Goal: Information Seeking & Learning: Learn about a topic

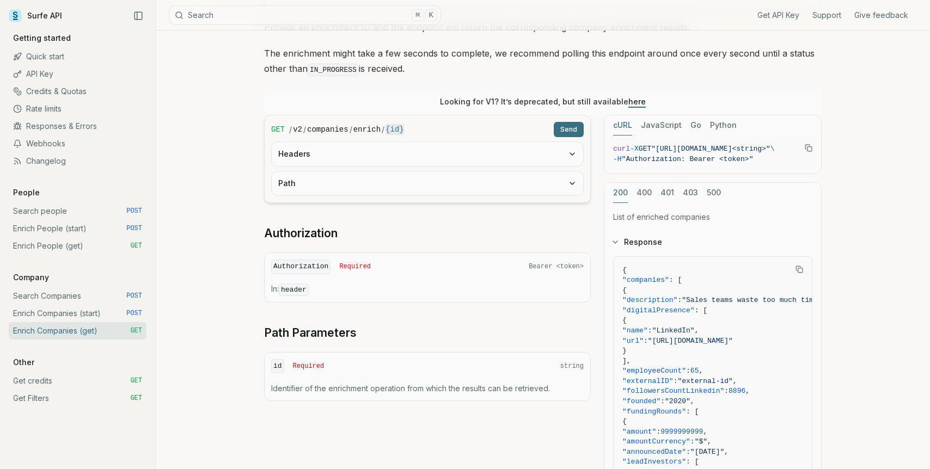
scroll to position [116, 0]
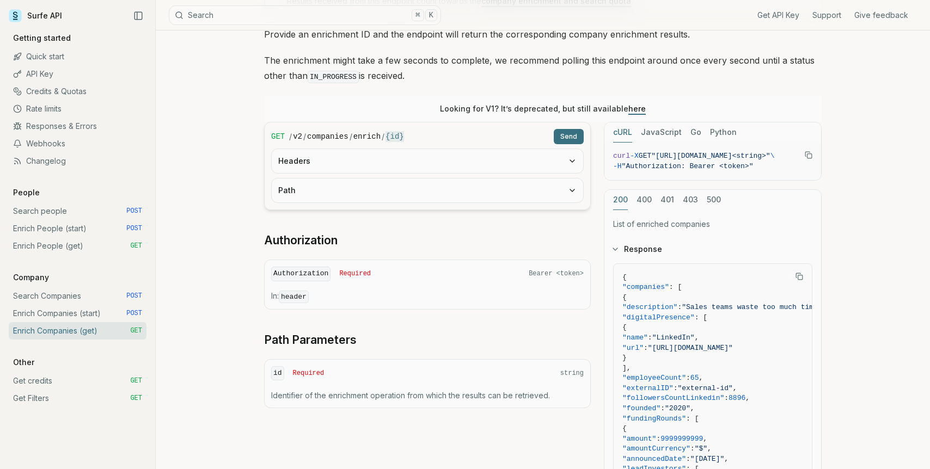
click at [384, 161] on button "Headers" at bounding box center [427, 161] width 311 height 24
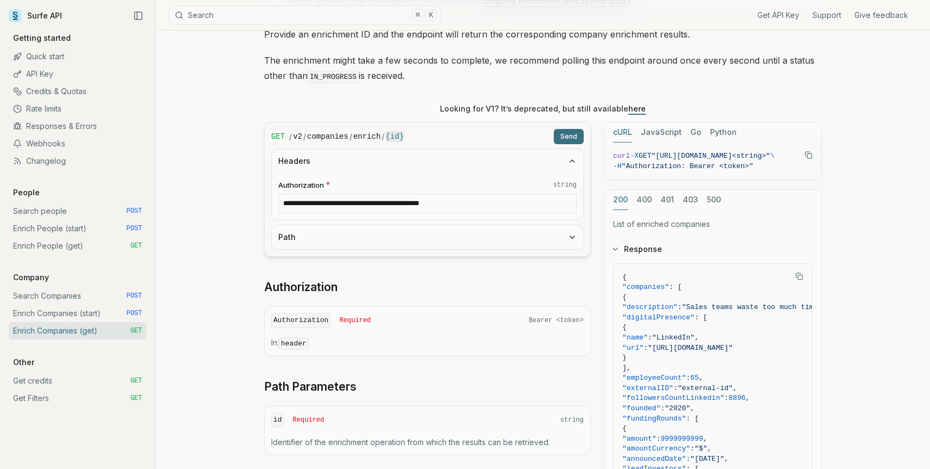
click at [384, 161] on button "Headers" at bounding box center [427, 161] width 311 height 24
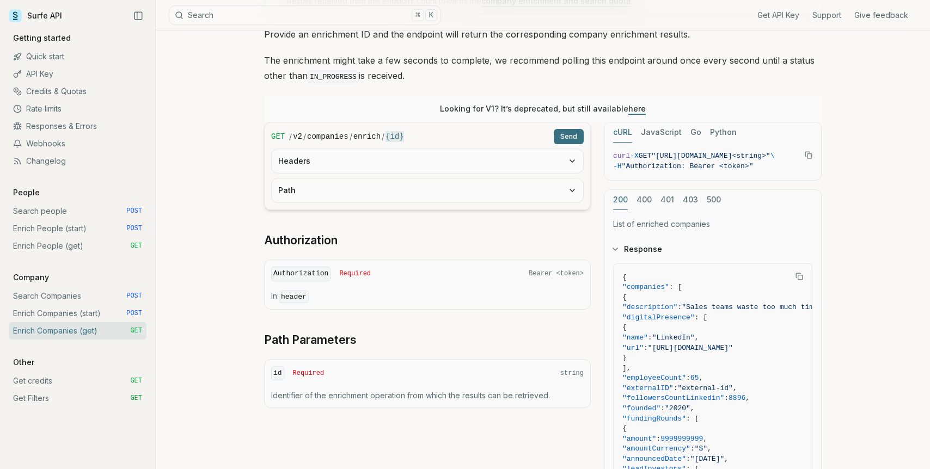
click at [378, 196] on button "Path" at bounding box center [427, 191] width 311 height 24
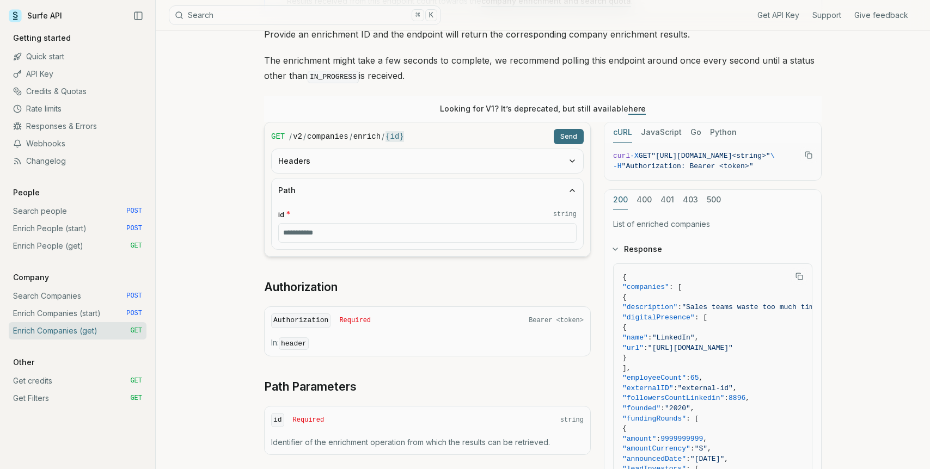
click at [378, 195] on button "Path" at bounding box center [427, 191] width 311 height 24
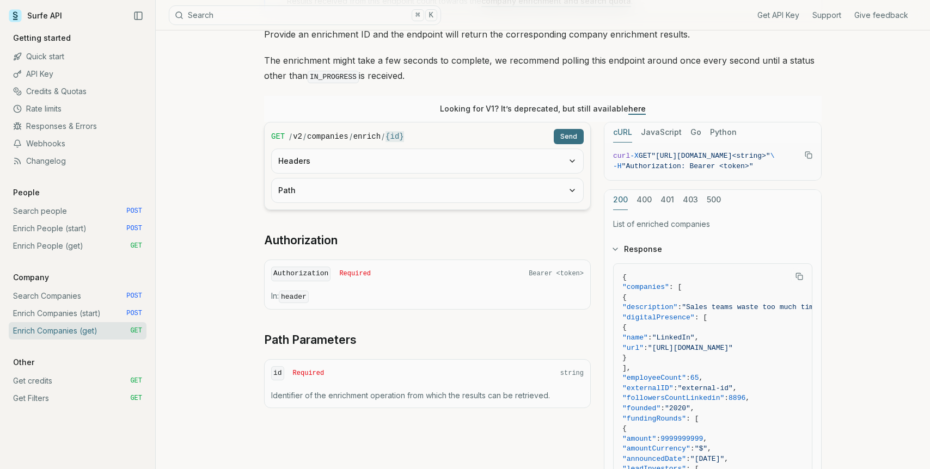
click at [69, 322] on link "Enrich Companies (get) GET" at bounding box center [78, 330] width 138 height 17
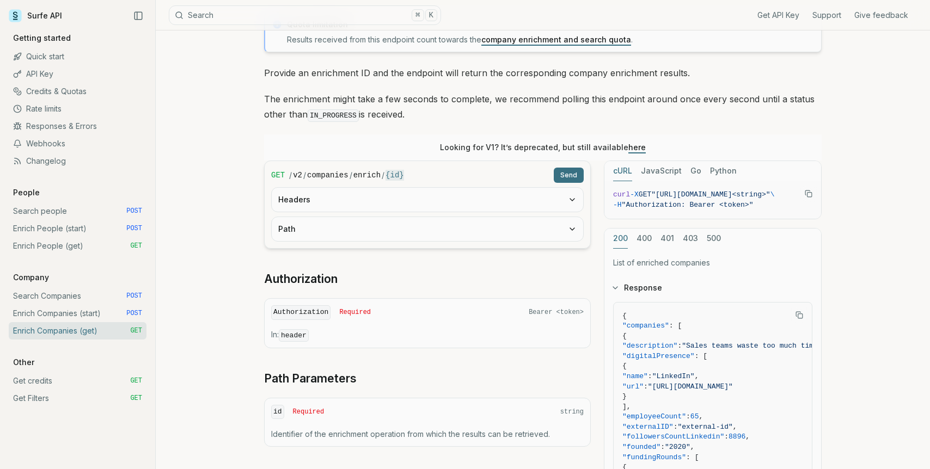
scroll to position [78, 0]
click at [366, 233] on button "Path" at bounding box center [427, 229] width 311 height 24
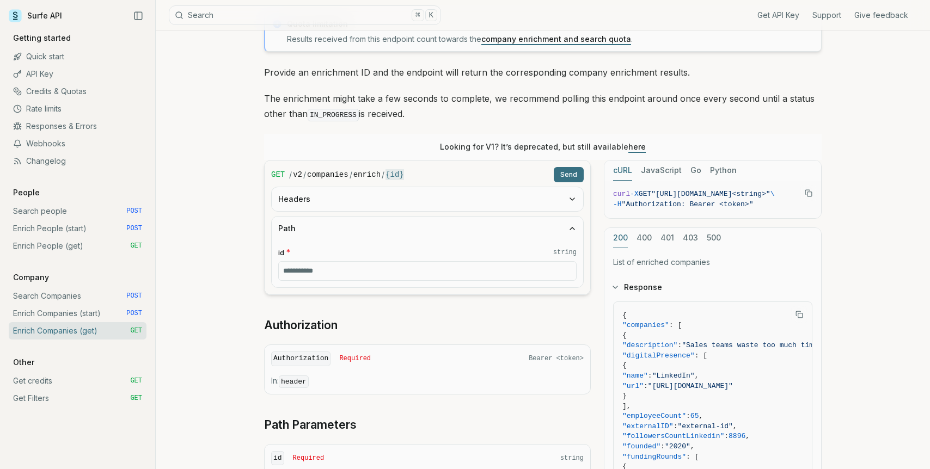
click at [366, 228] on button "Path" at bounding box center [427, 229] width 311 height 24
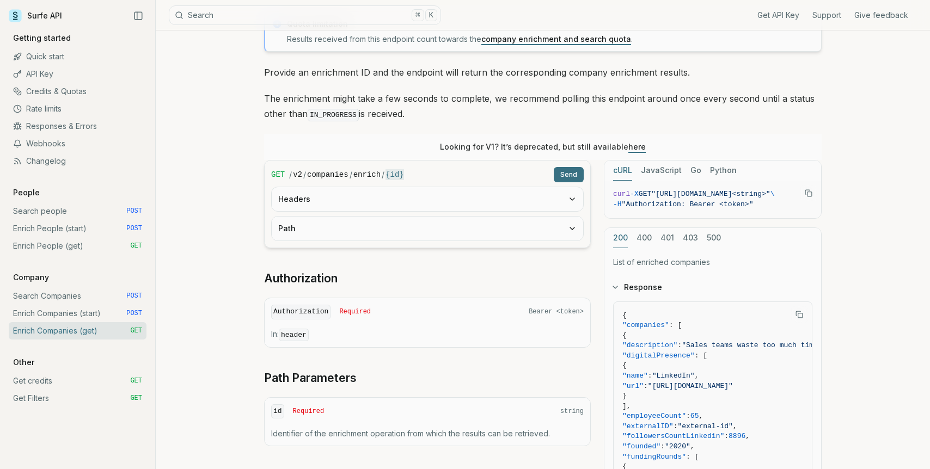
click at [366, 200] on button "Headers" at bounding box center [427, 199] width 311 height 24
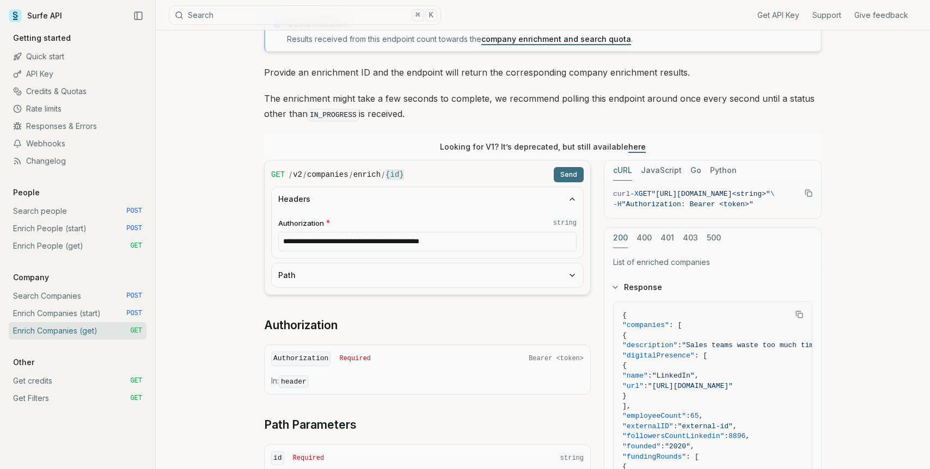
click at [366, 200] on button "Headers" at bounding box center [427, 199] width 311 height 24
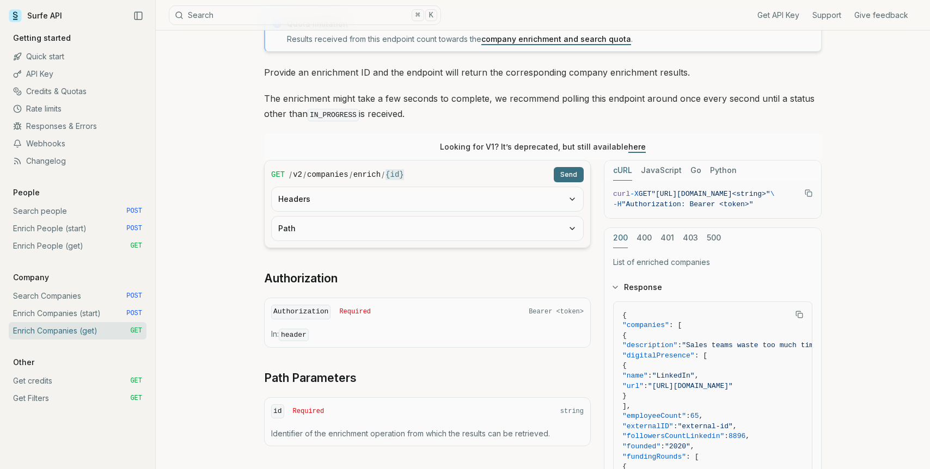
click at [64, 296] on link "Search Companies POST" at bounding box center [78, 296] width 138 height 17
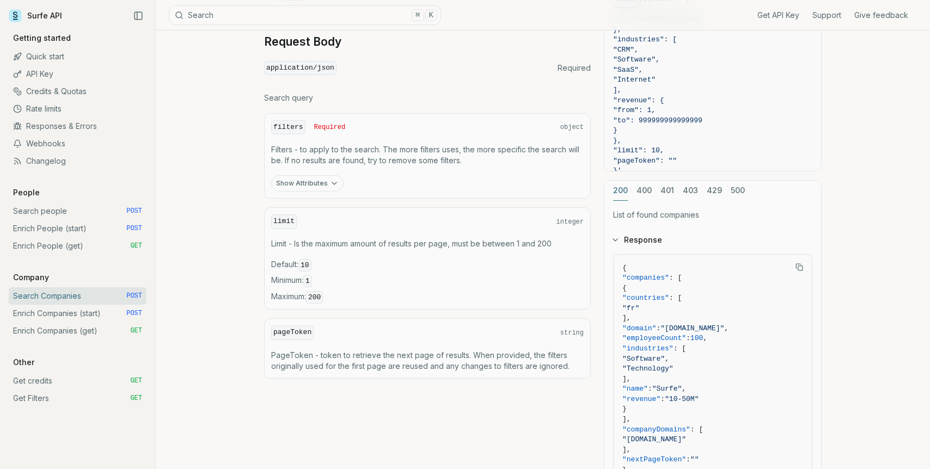
scroll to position [335, 0]
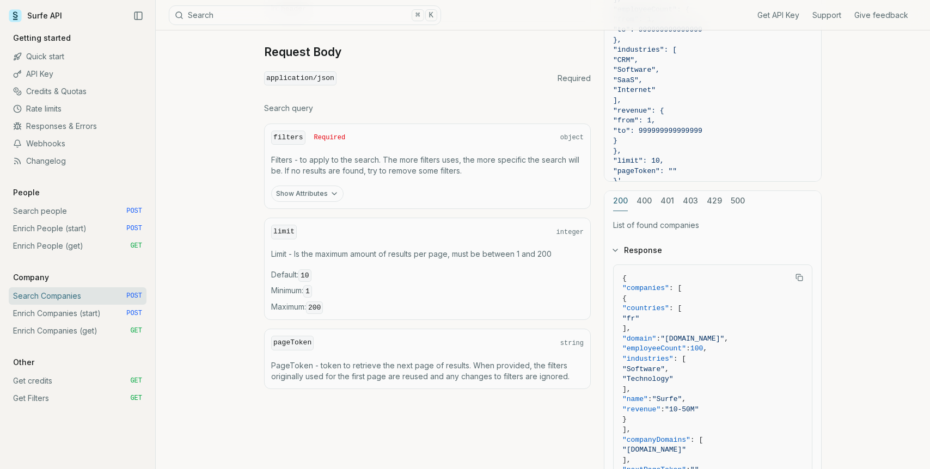
click at [68, 311] on link "Enrich Companies (start) POST" at bounding box center [78, 313] width 138 height 17
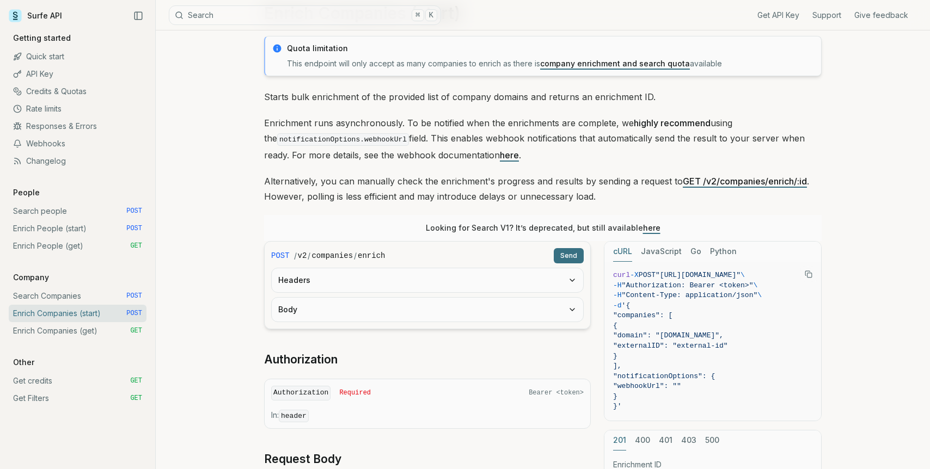
scroll to position [50, 0]
